Goal: Task Accomplishment & Management: Manage account settings

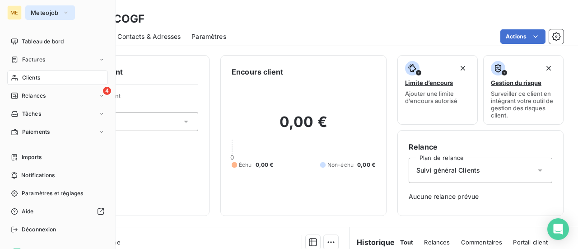
click at [42, 14] on span "Meteojob" at bounding box center [45, 12] width 28 height 7
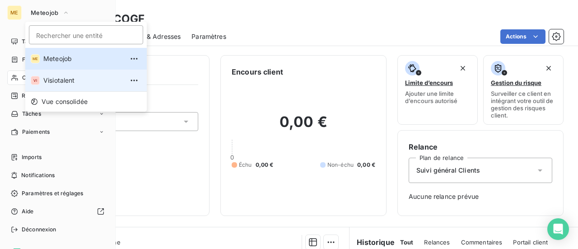
click at [61, 81] on span "Visiotalent" at bounding box center [83, 80] width 80 height 9
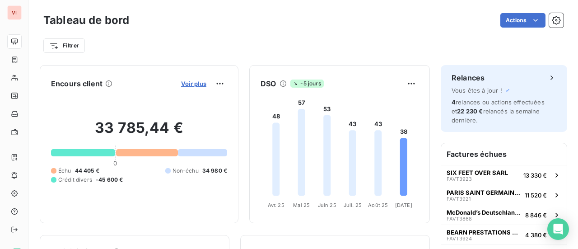
click at [183, 84] on span "Voir plus" at bounding box center [193, 83] width 25 height 7
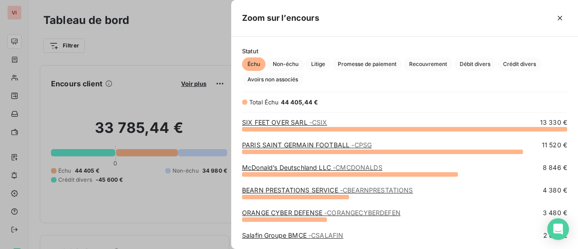
scroll to position [113, 340]
click at [519, 66] on span "Crédit divers" at bounding box center [520, 64] width 44 height 14
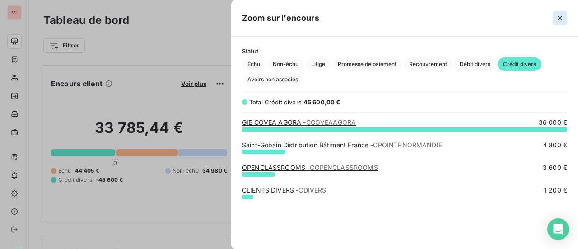
click at [562, 18] on icon "button" at bounding box center [560, 18] width 9 height 9
